Goal: Information Seeking & Learning: Learn about a topic

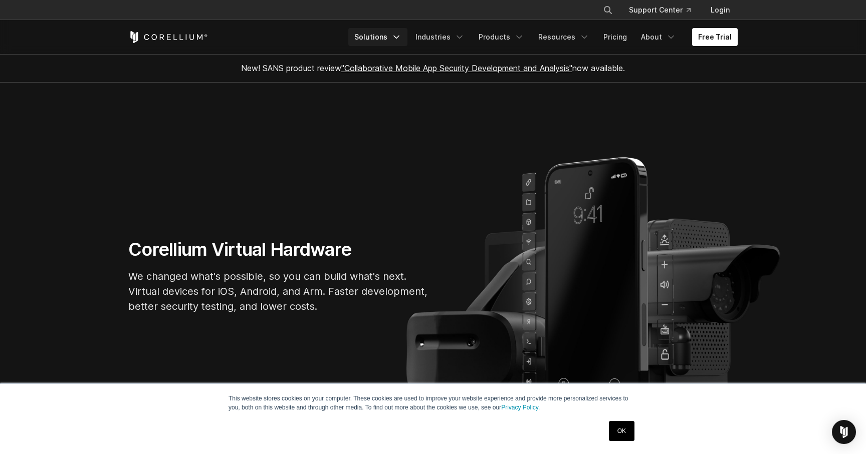
click at [392, 34] on link "Solutions" at bounding box center [377, 37] width 59 height 18
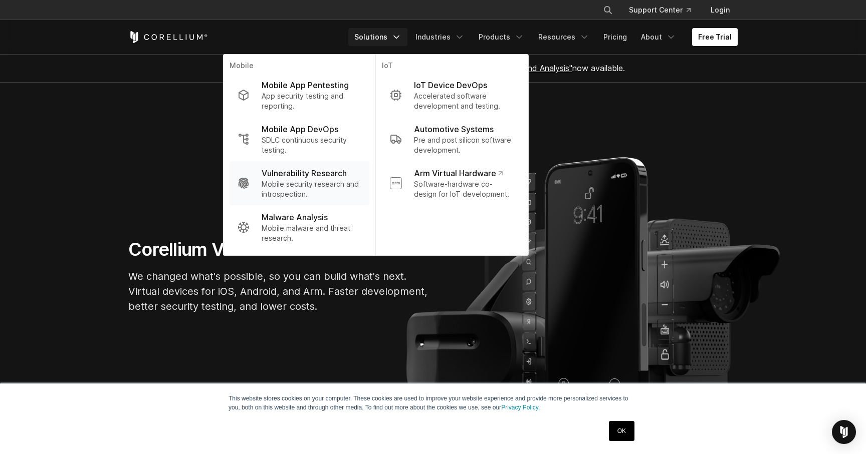
click at [322, 179] on p "Mobile security research and introspection." at bounding box center [312, 189] width 100 height 20
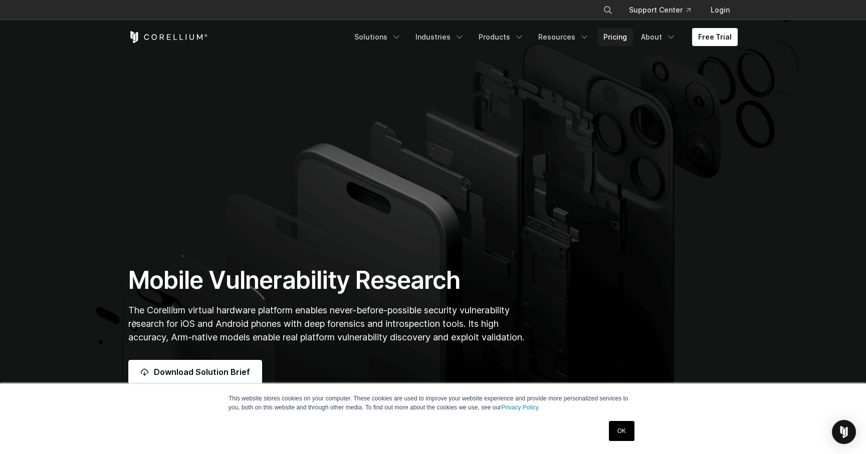
click at [626, 40] on link "Pricing" at bounding box center [615, 37] width 36 height 18
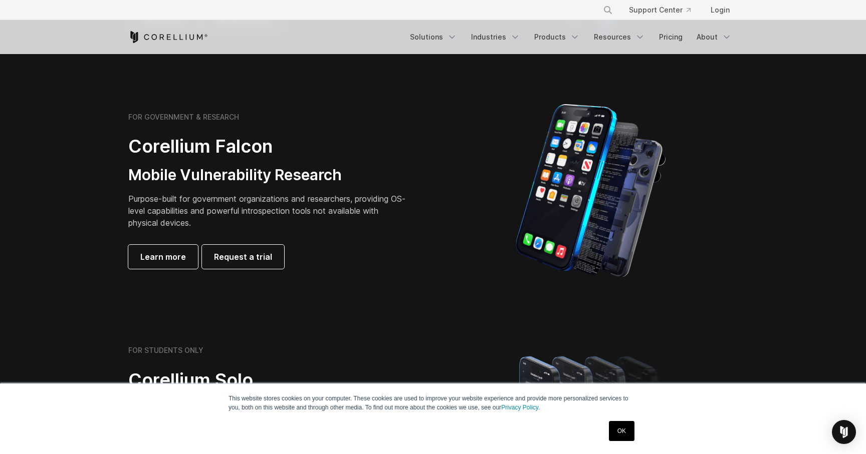
scroll to position [421, 0]
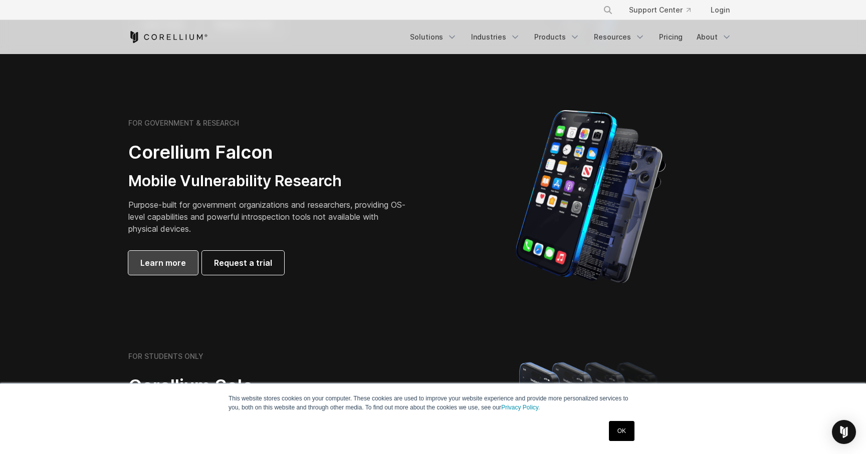
click at [160, 262] on span "Learn more" at bounding box center [163, 263] width 46 height 12
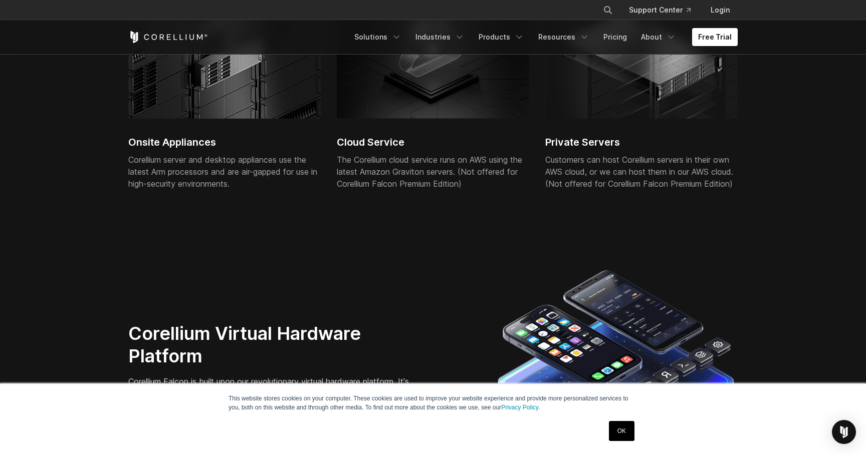
scroll to position [2539, 0]
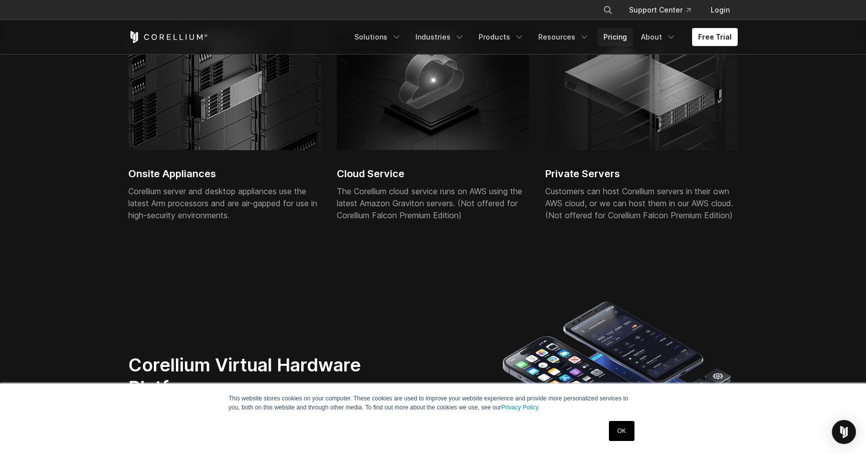
click at [628, 35] on link "Pricing" at bounding box center [615, 37] width 36 height 18
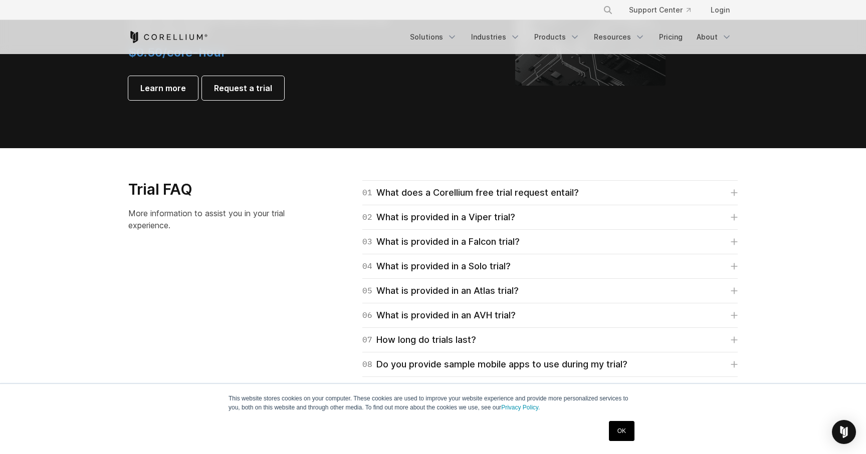
scroll to position [1343, 0]
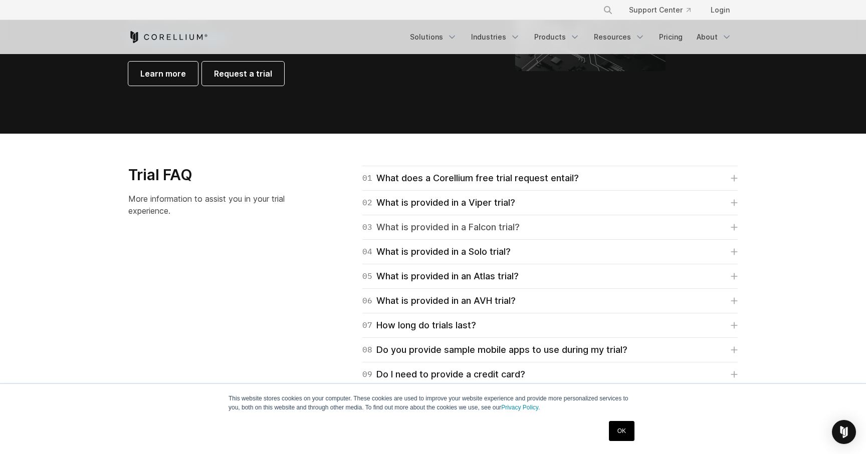
click at [528, 226] on link "03 What is provided in a Falcon trial?" at bounding box center [549, 227] width 375 height 14
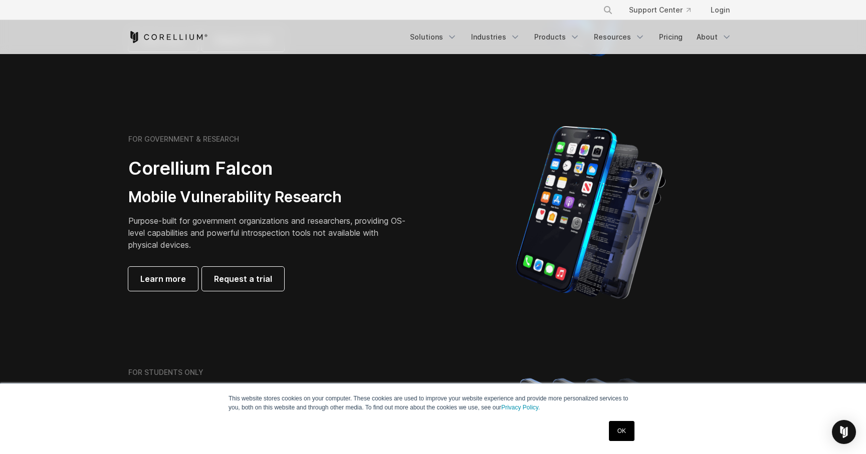
scroll to position [403, 0]
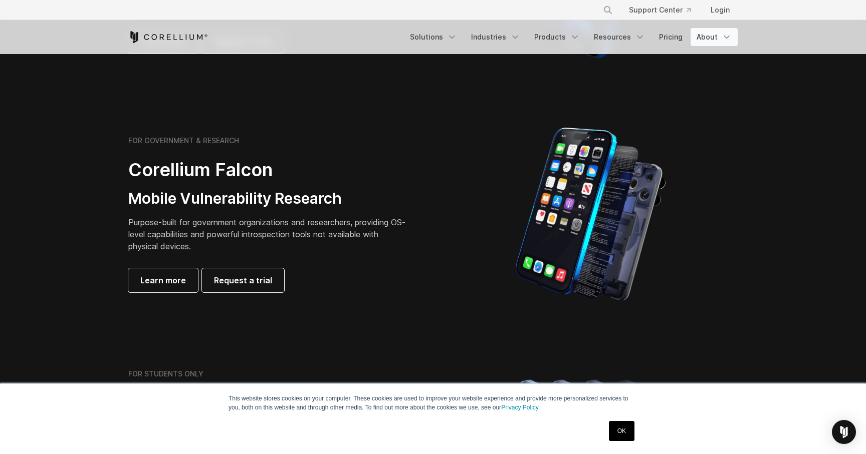
click at [720, 41] on link "About" at bounding box center [713, 37] width 47 height 18
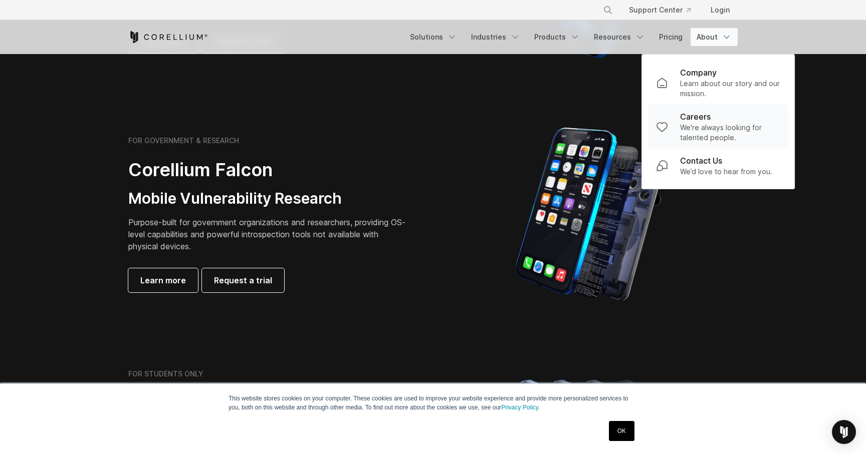
click at [677, 120] on link "Careers We're always looking for talented people." at bounding box center [718, 127] width 140 height 44
